Goal: Information Seeking & Learning: Learn about a topic

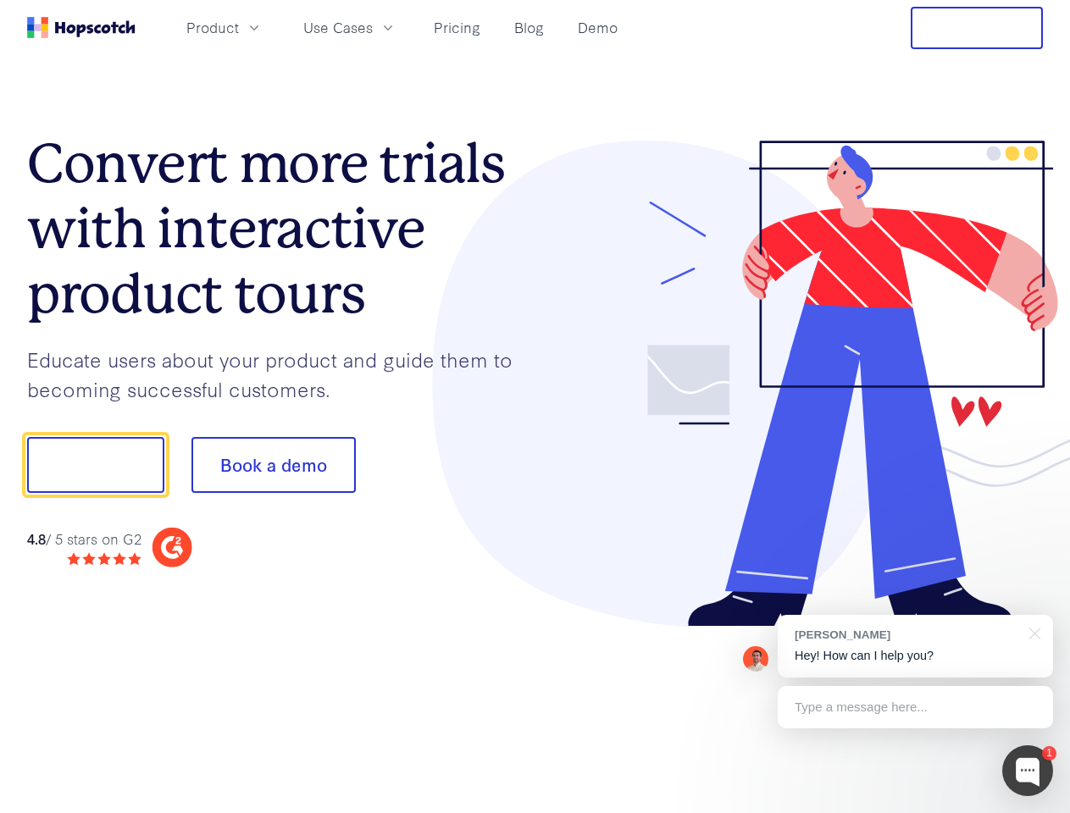
click at [535, 407] on div at bounding box center [789, 384] width 508 height 487
click at [239, 27] on span "Product" at bounding box center [212, 27] width 53 height 21
click at [373, 27] on span "Use Cases" at bounding box center [337, 27] width 69 height 21
click at [977, 28] on button "Free Trial" at bounding box center [976, 28] width 132 height 42
click at [95, 465] on button "Show me!" at bounding box center [95, 465] width 137 height 56
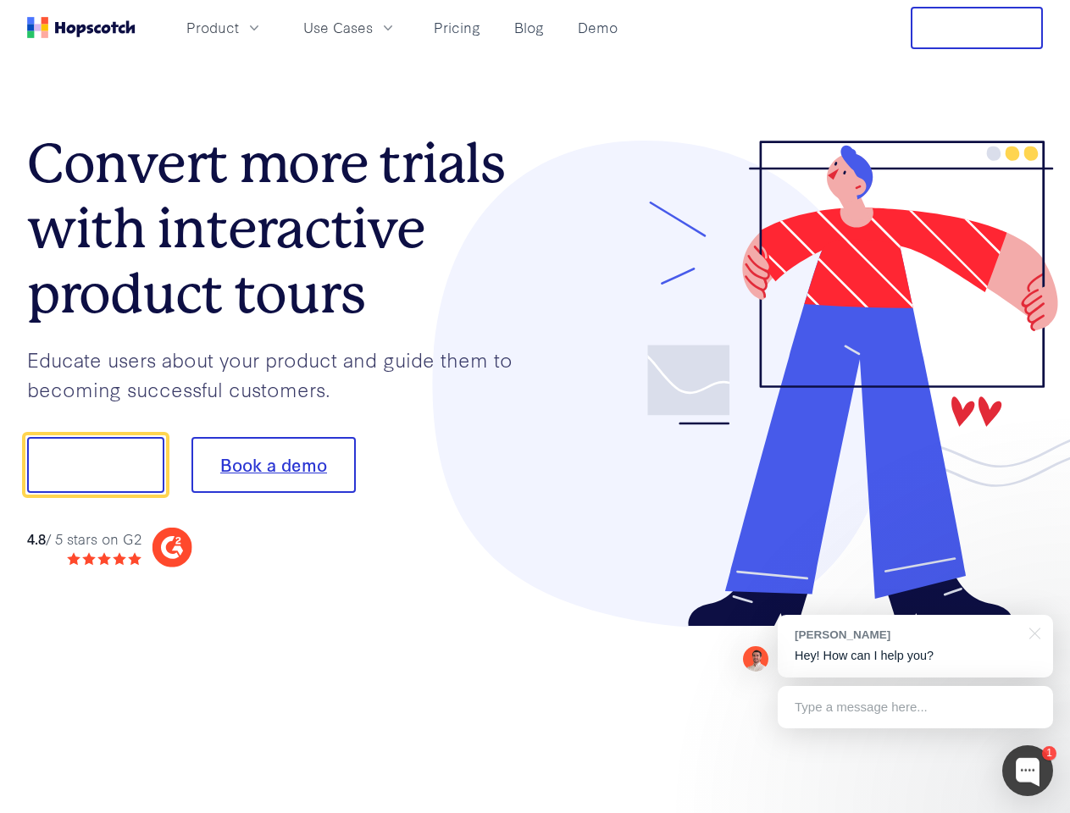
click at [273, 465] on button "Book a demo" at bounding box center [273, 465] width 164 height 56
click at [1027, 771] on div at bounding box center [1027, 770] width 51 height 51
click at [915, 646] on div "[PERSON_NAME] Hey! How can I help you?" at bounding box center [914, 646] width 275 height 63
click at [1032, 812] on div "1 [PERSON_NAME] Hey! How can I help you? Type a message here... Free live chat …" at bounding box center [535, 813] width 1070 height 0
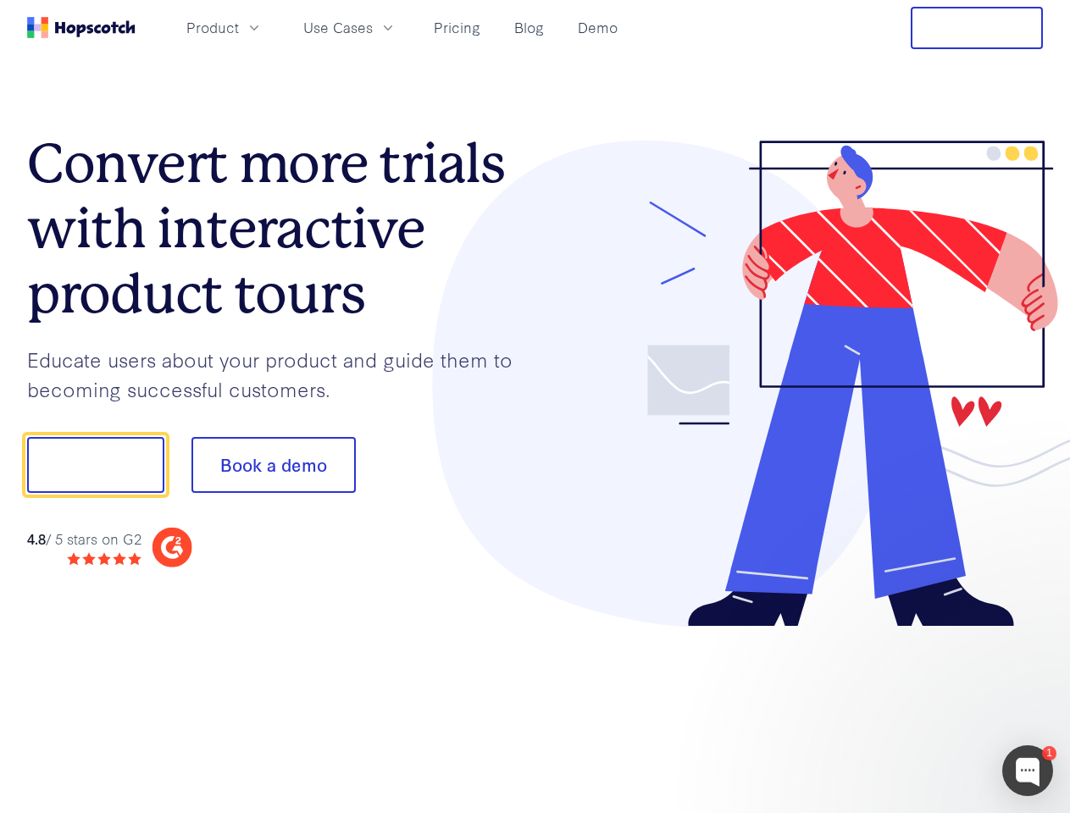
click at [915, 707] on div at bounding box center [894, 462] width 318 height 565
